Goal: Navigation & Orientation: Find specific page/section

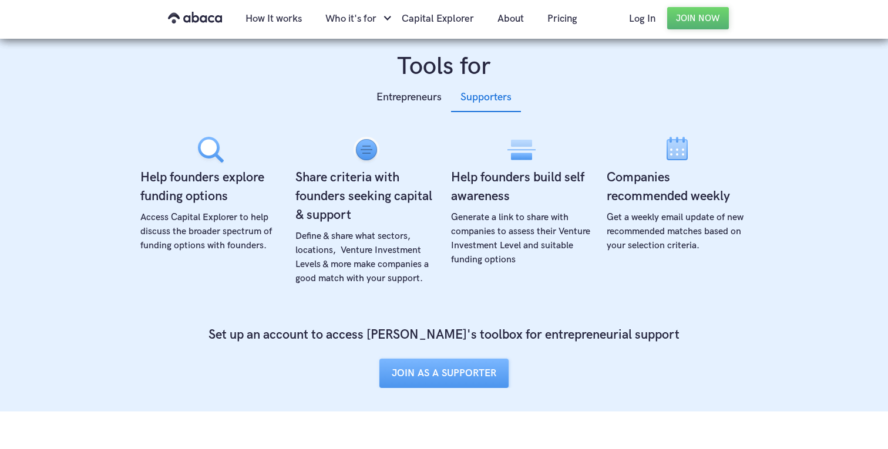
scroll to position [478, 0]
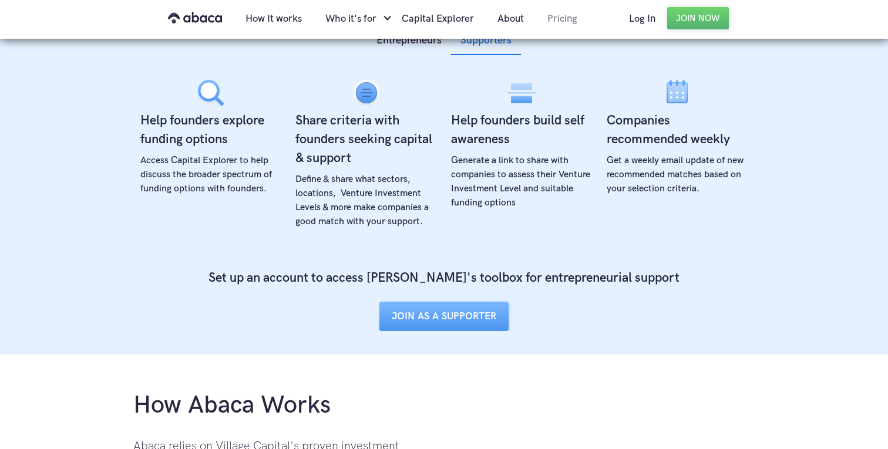
click at [554, 7] on link "Pricing" at bounding box center [561, 19] width 53 height 40
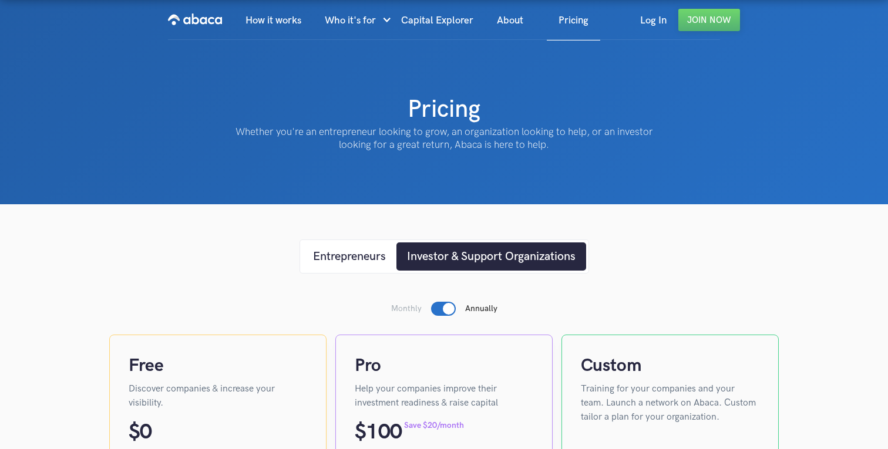
scroll to position [260, 0]
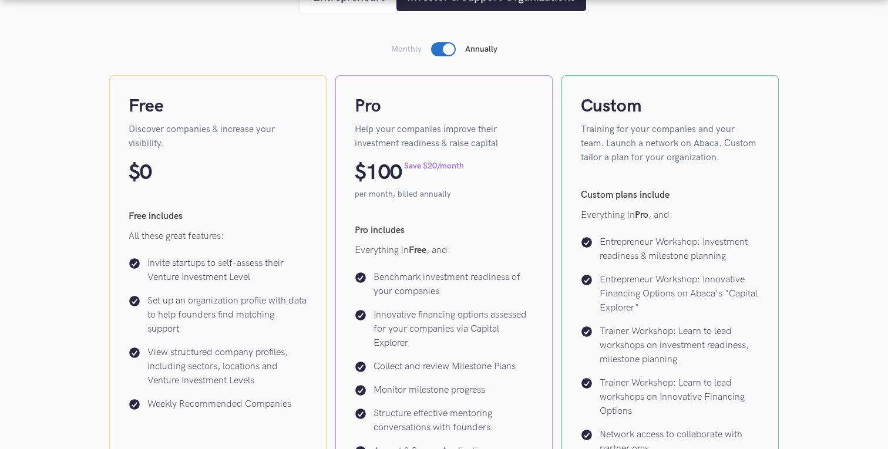
click at [433, 45] on div at bounding box center [443, 49] width 25 height 14
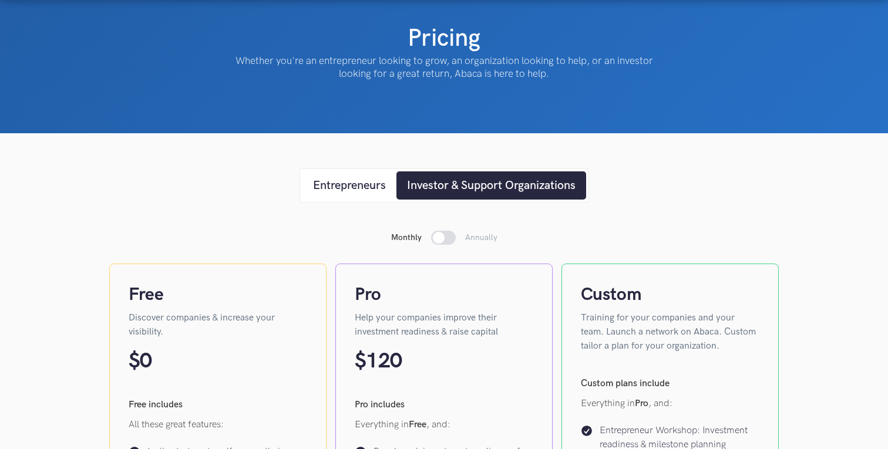
scroll to position [0, 0]
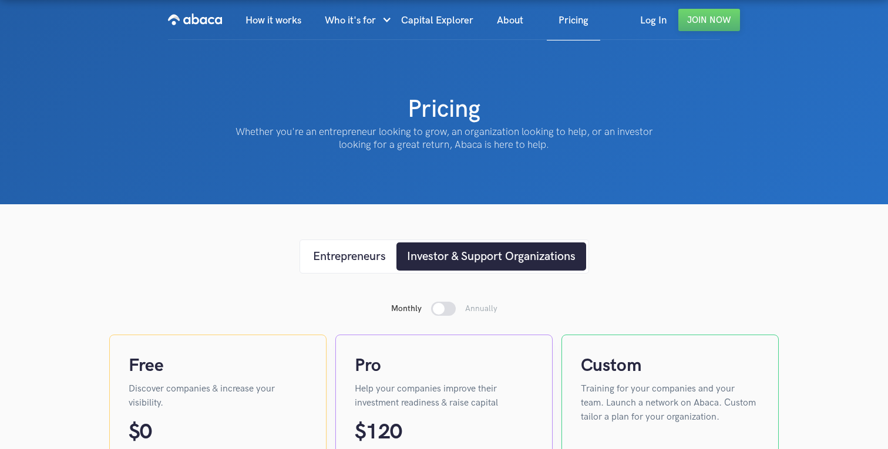
click at [214, 23] on img "home" at bounding box center [195, 19] width 54 height 19
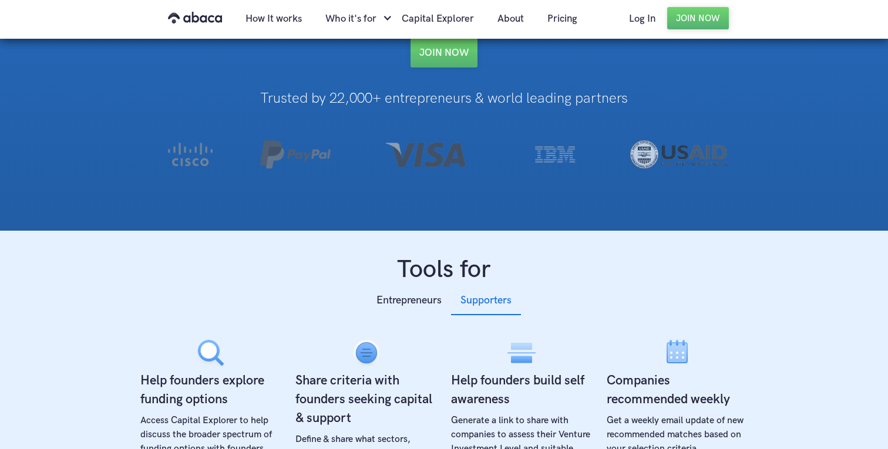
scroll to position [407, 0]
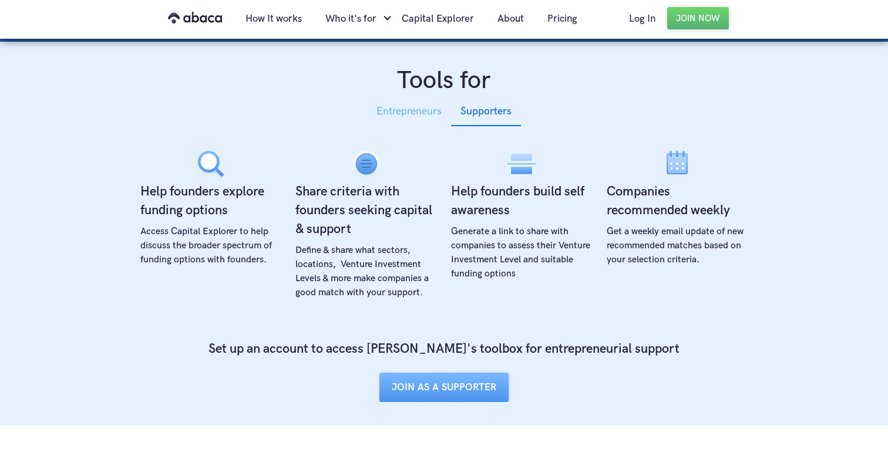
click at [399, 111] on div "Entrepreneurs" at bounding box center [408, 112] width 65 height 18
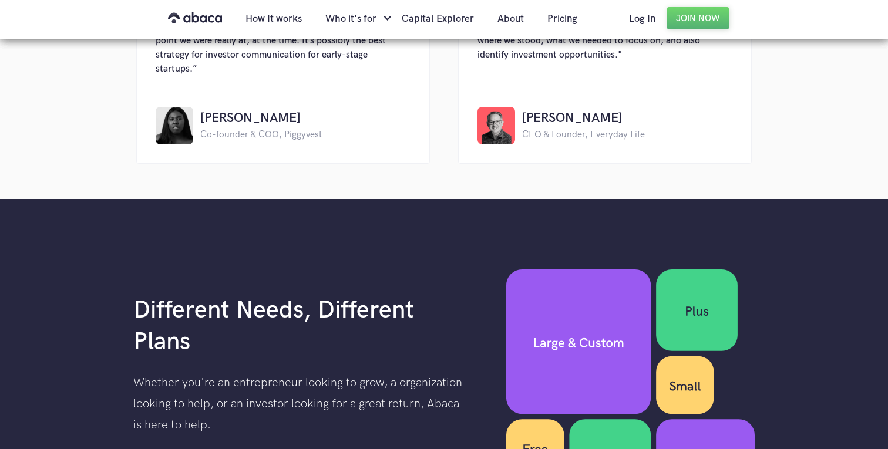
scroll to position [1829, 0]
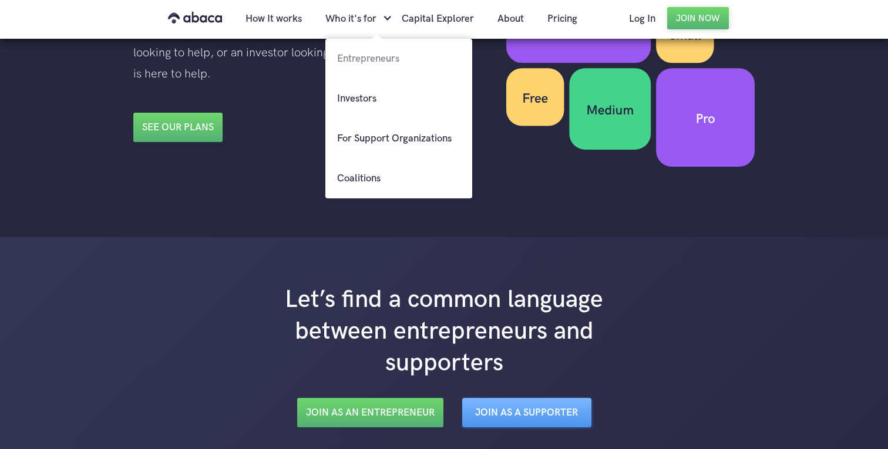
click at [382, 53] on link "Entrepreneurs" at bounding box center [398, 59] width 147 height 40
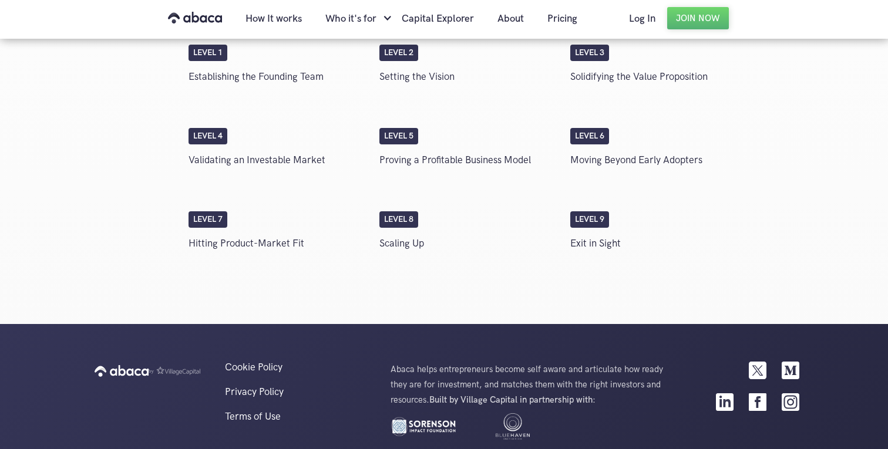
scroll to position [2134, 0]
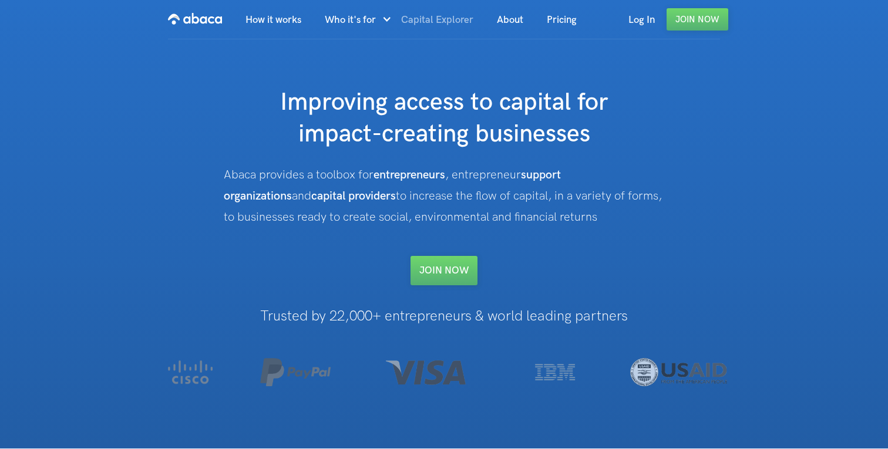
click at [431, 33] on link "Capital Explorer" at bounding box center [437, 20] width 96 height 40
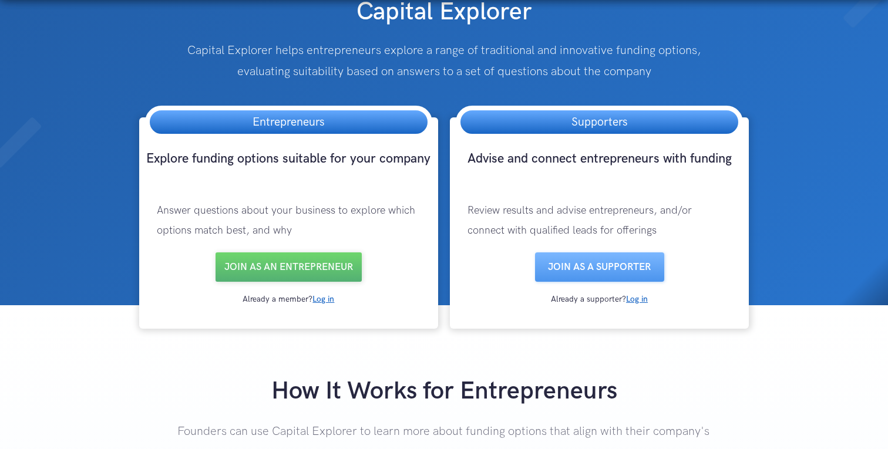
scroll to position [95, 0]
